Goal: Task Accomplishment & Management: Complete application form

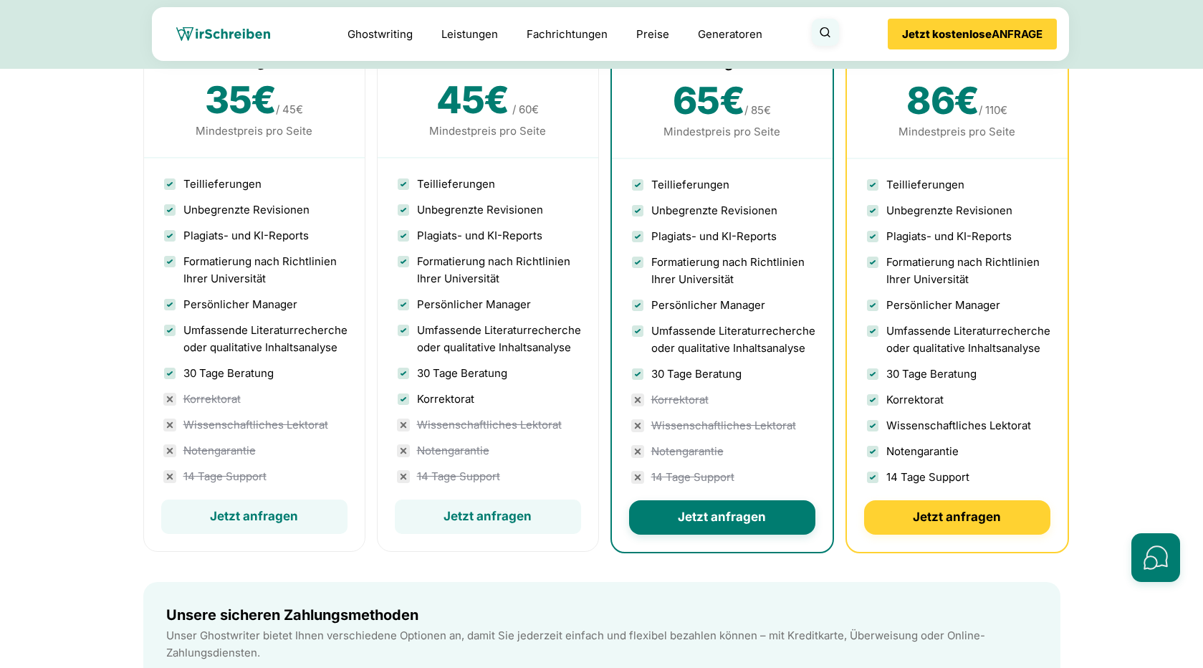
scroll to position [4383, 0]
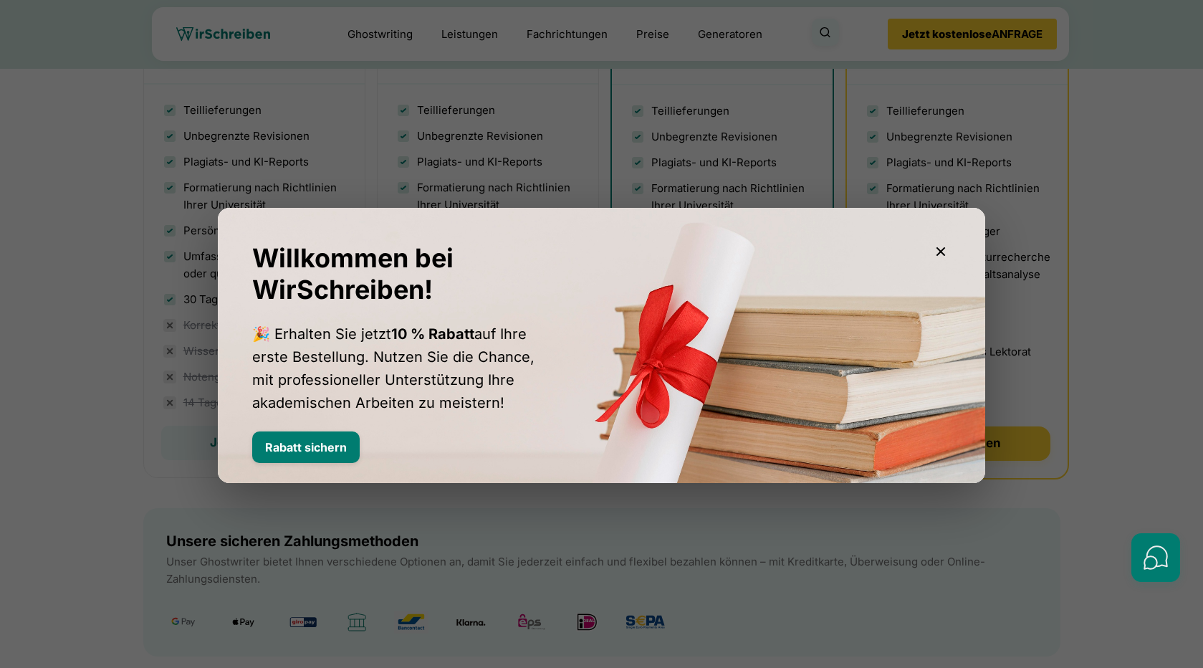
click at [941, 249] on icon "button" at bounding box center [940, 251] width 17 height 17
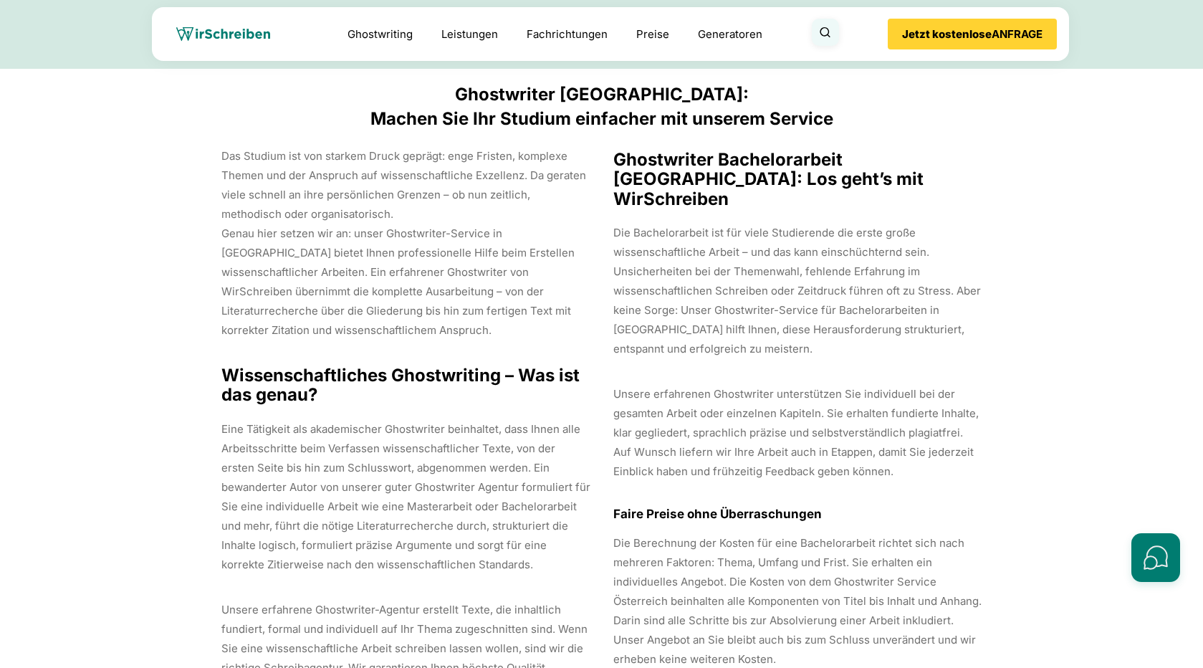
scroll to position [1663, 0]
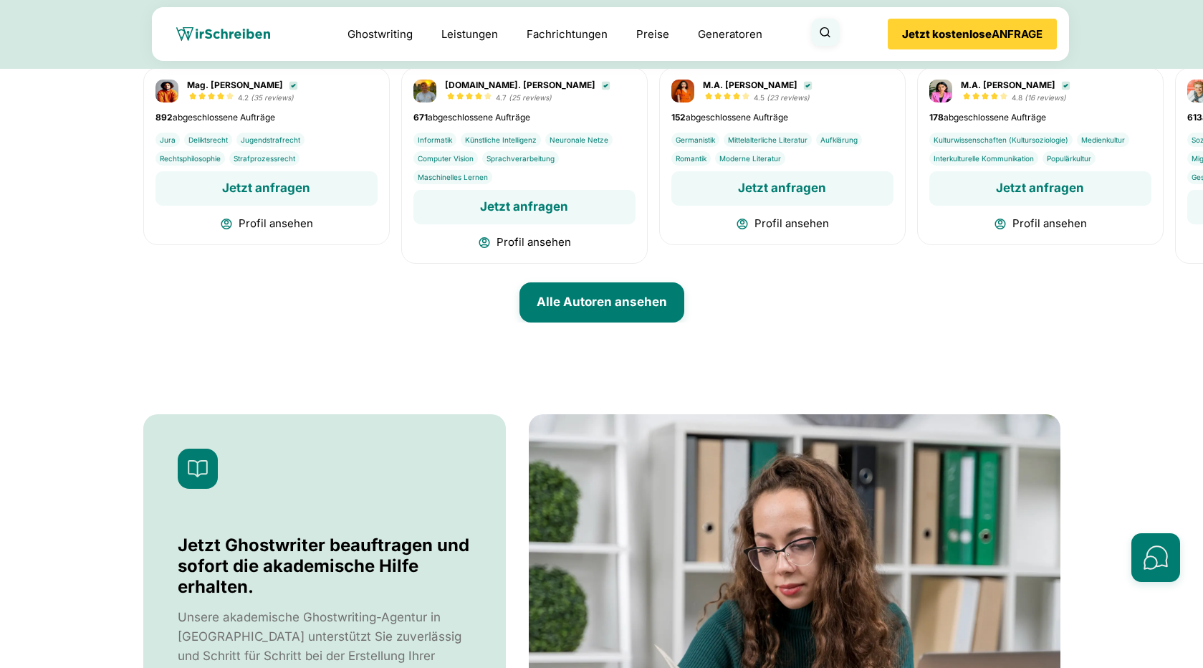
scroll to position [5942, 0]
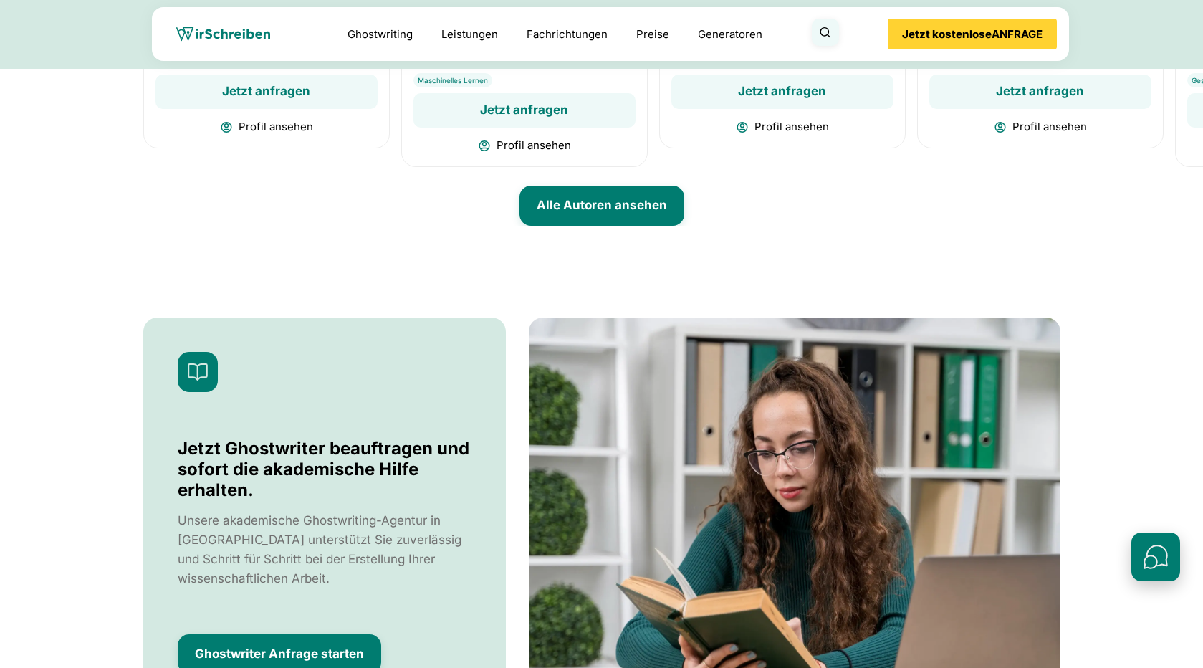
click at [1154, 558] on button "Schnellkontakte öffnen" at bounding box center [1155, 556] width 49 height 49
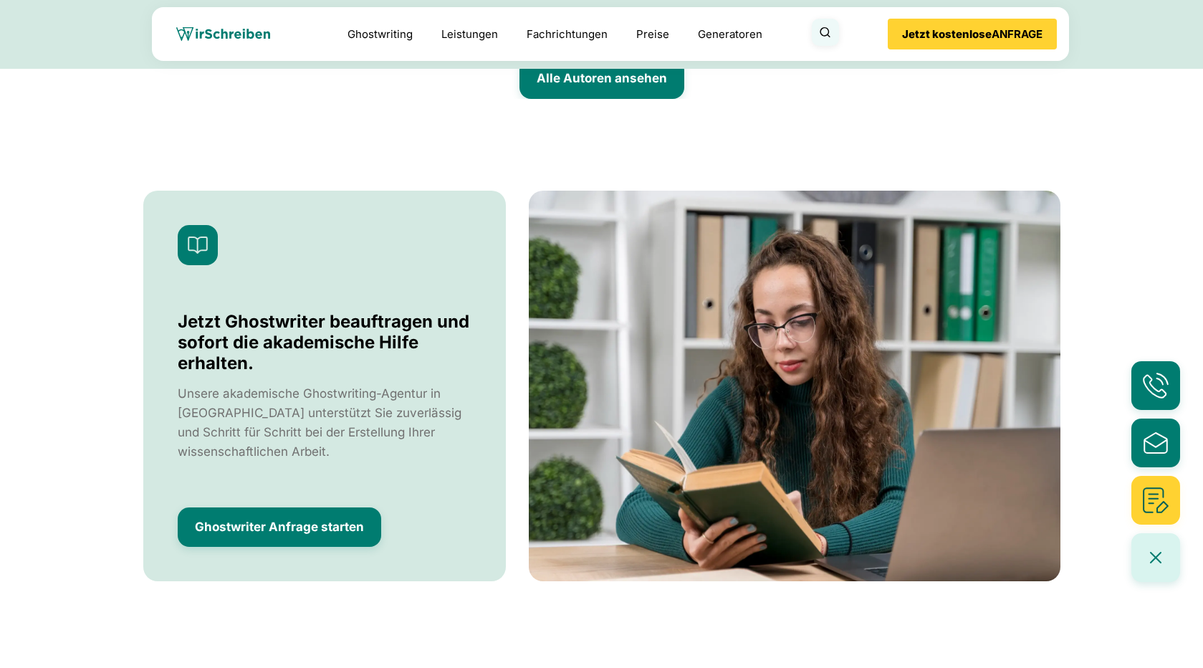
click at [1128, 312] on section "Jetzt Ghostwriter beauftragen und sofort die akademische Hilfe erhalten. Unsere…" at bounding box center [601, 386] width 1203 height 391
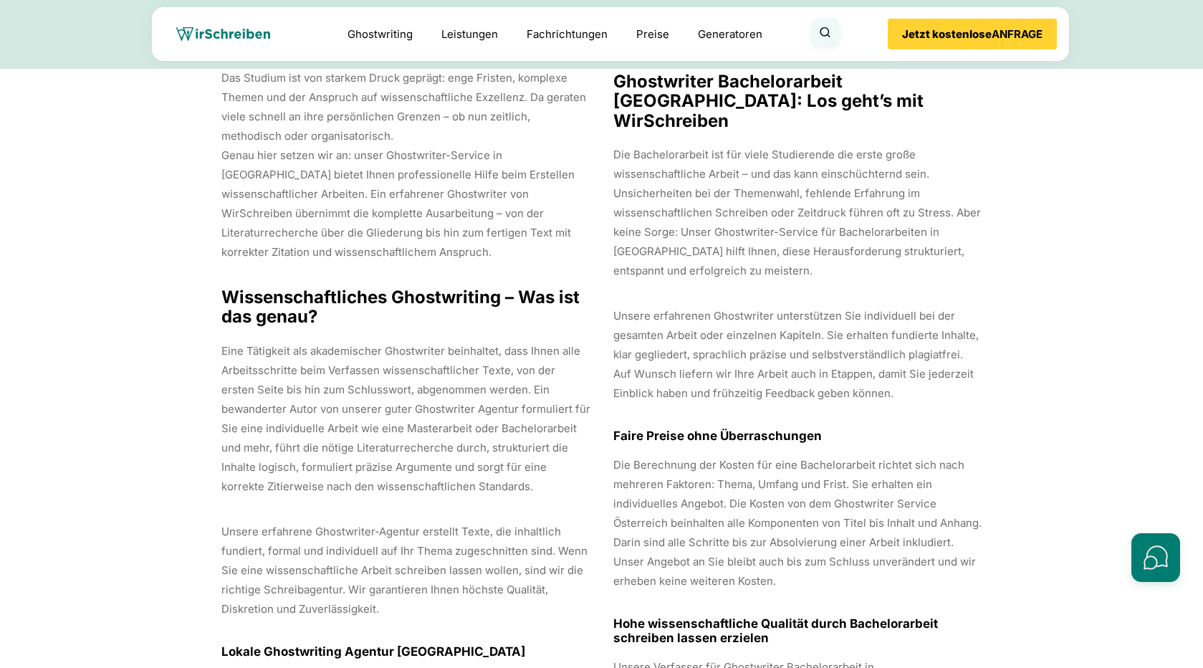
scroll to position [1518, 0]
